Goal: Task Accomplishment & Management: Complete application form

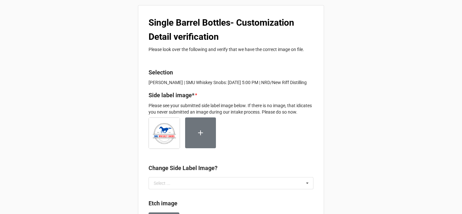
click at [113, 84] on div "Single Barrel Bottles- Customization Detail verification Please look over the f…" at bounding box center [231, 205] width 462 height 410
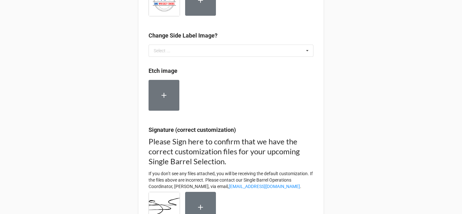
scroll to position [170, 0]
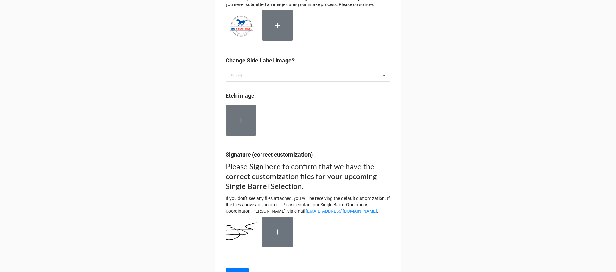
scroll to position [110, 0]
